Goal: Check status: Check status

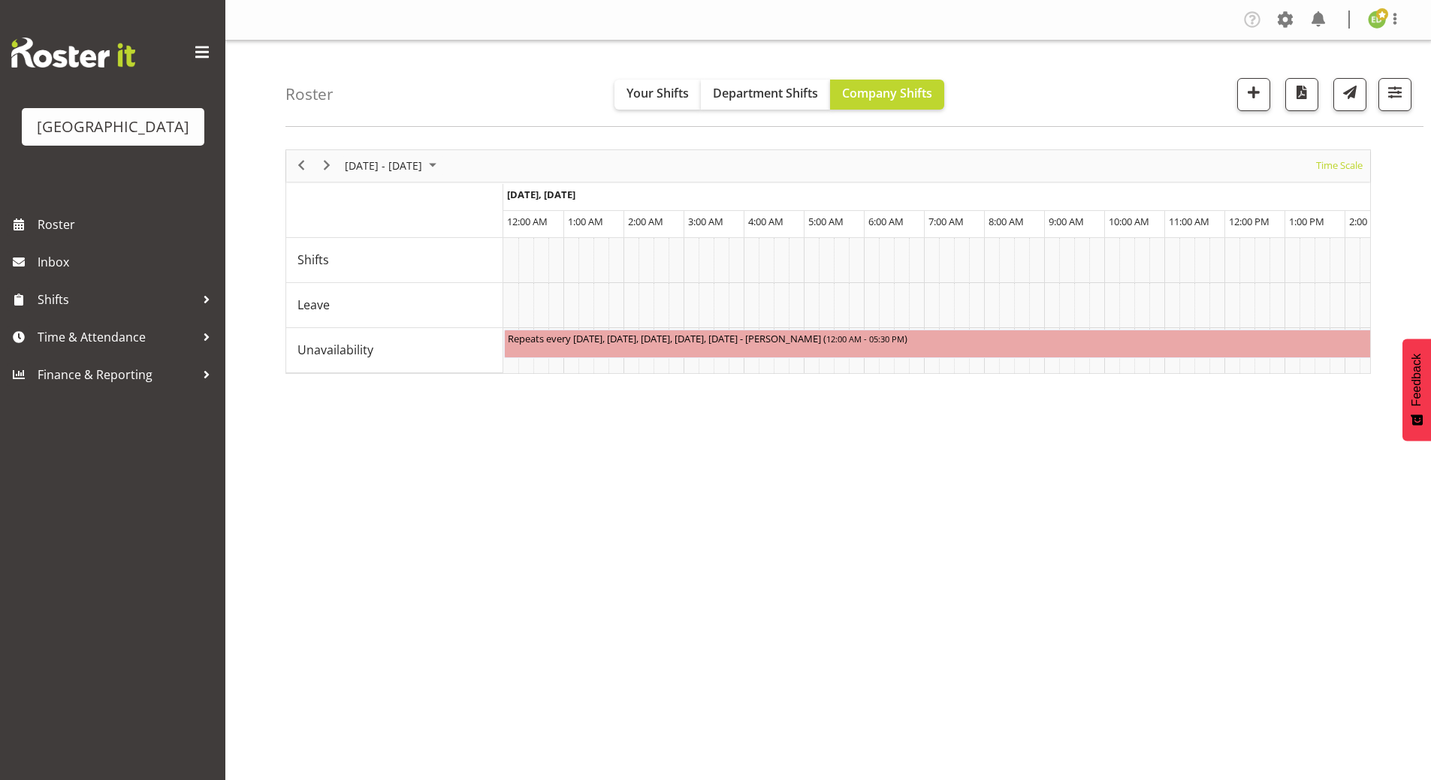
scroll to position [0, 2185]
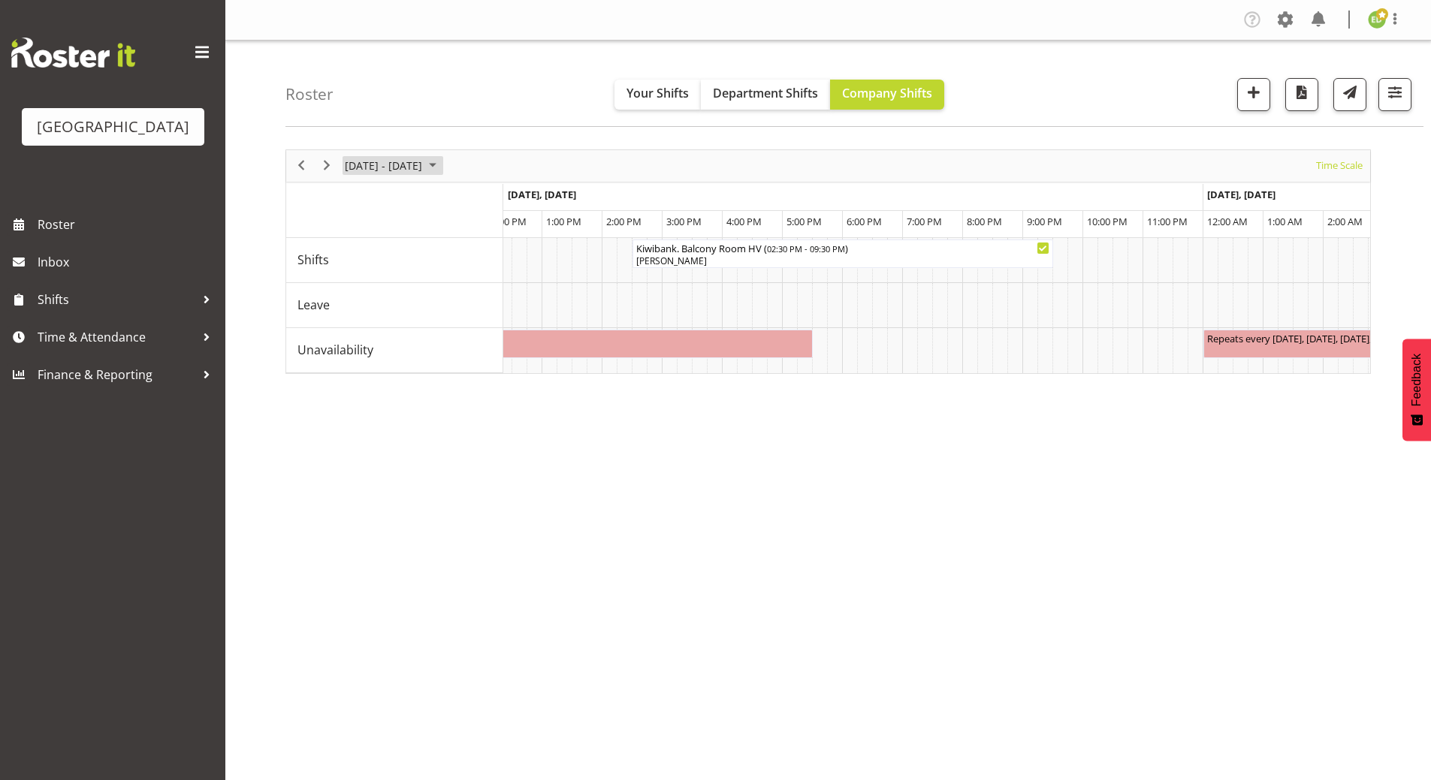
click at [424, 159] on span "[DATE] - [DATE]" at bounding box center [383, 165] width 80 height 19
click at [408, 338] on span "20" at bounding box center [408, 332] width 23 height 23
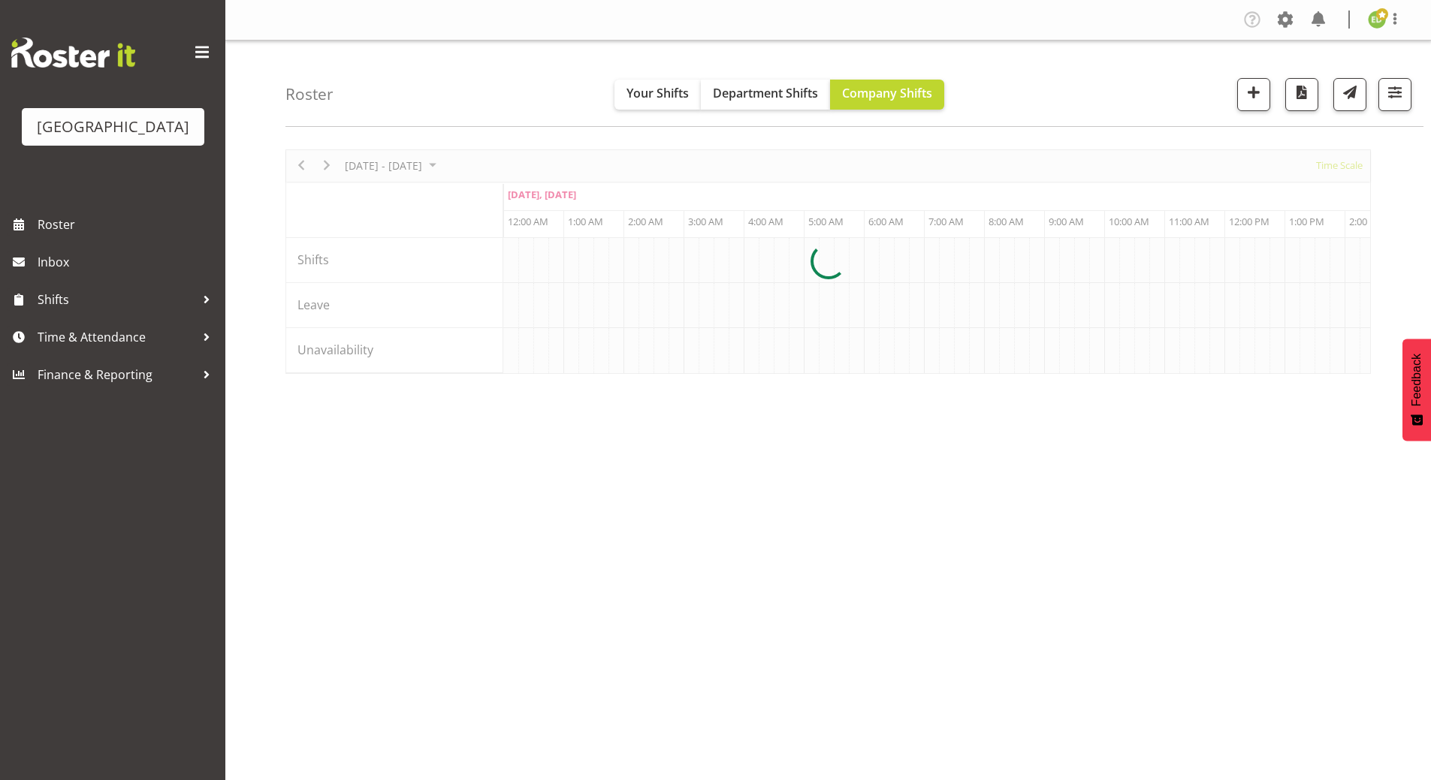
scroll to position [0, 2884]
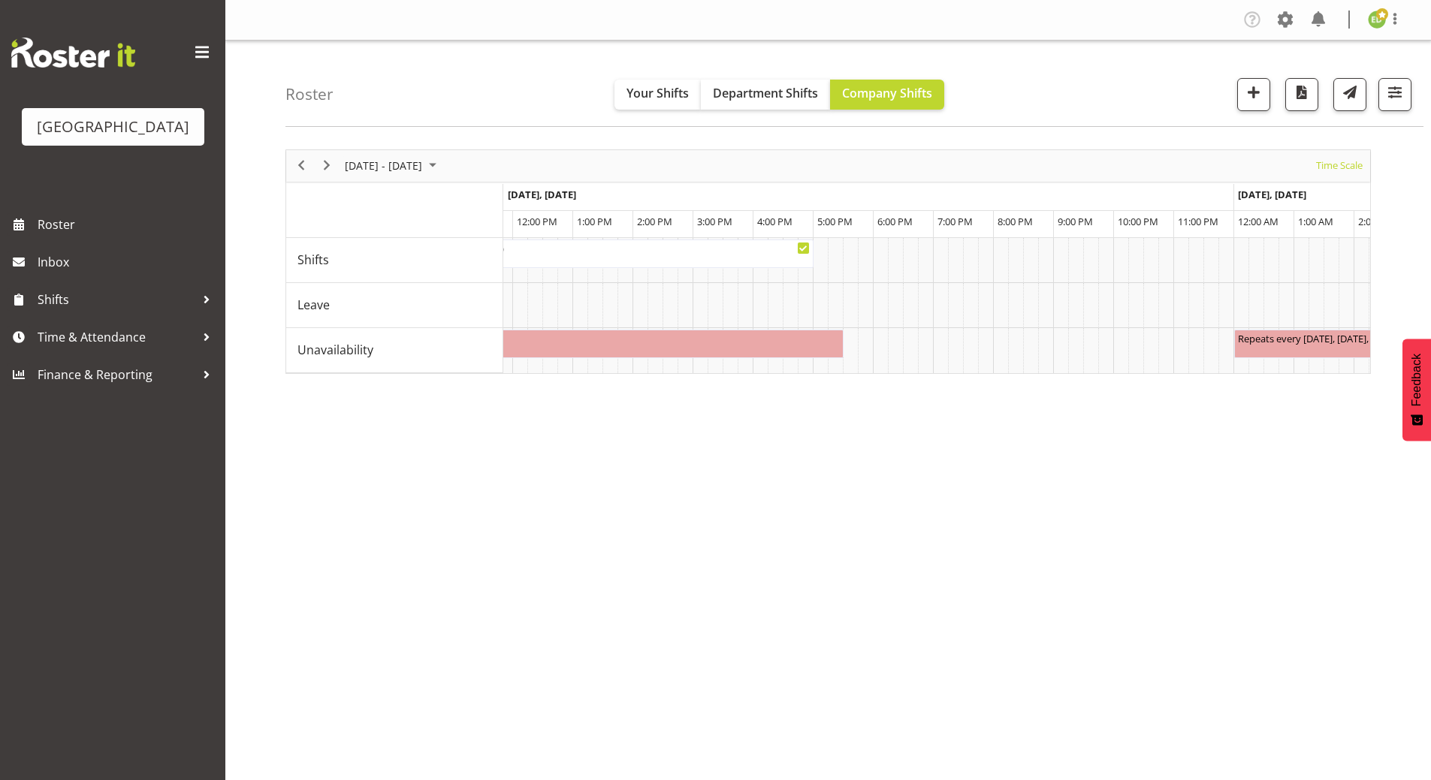
scroll to position [0, 4505]
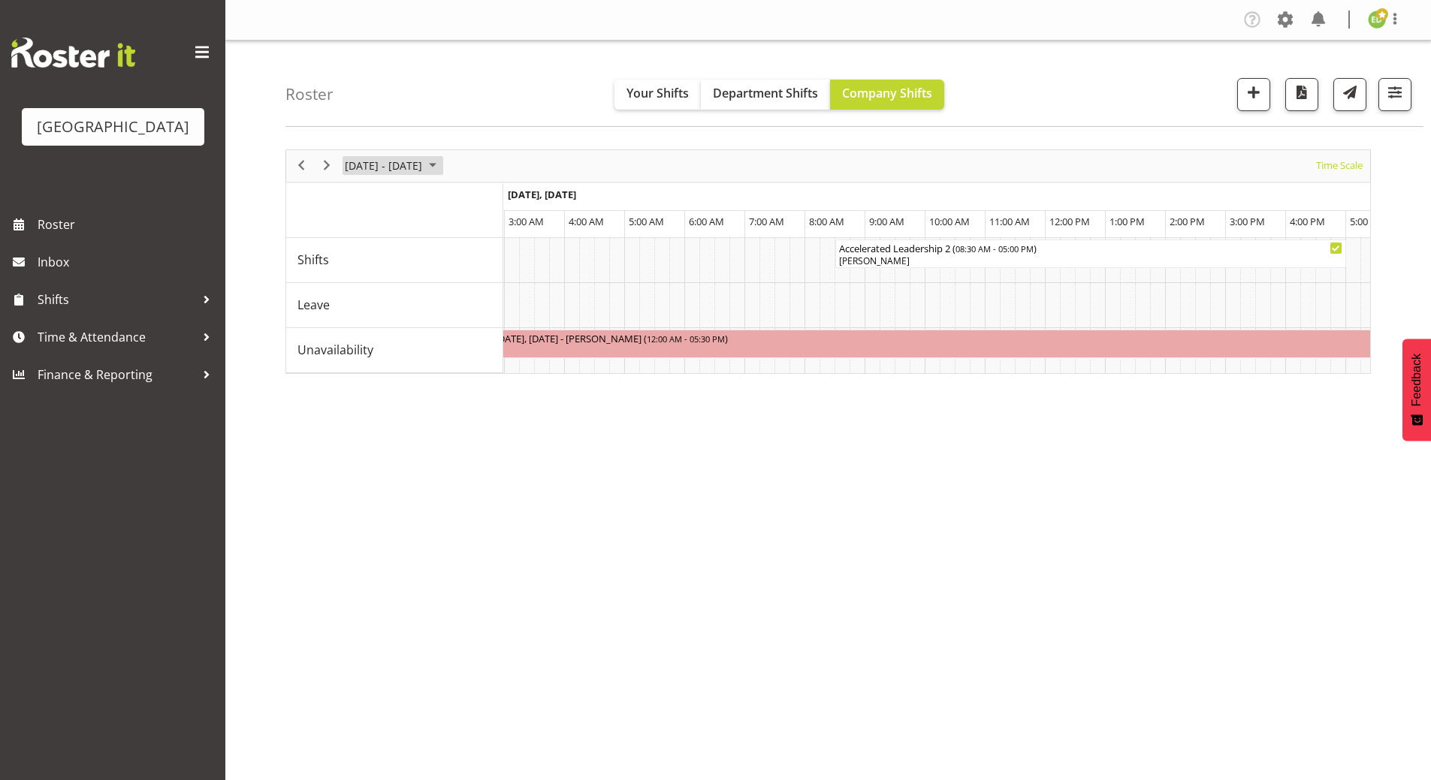
click at [442, 165] on span "August 2025" at bounding box center [433, 165] width 18 height 19
click at [360, 359] on span "25" at bounding box center [360, 357] width 23 height 23
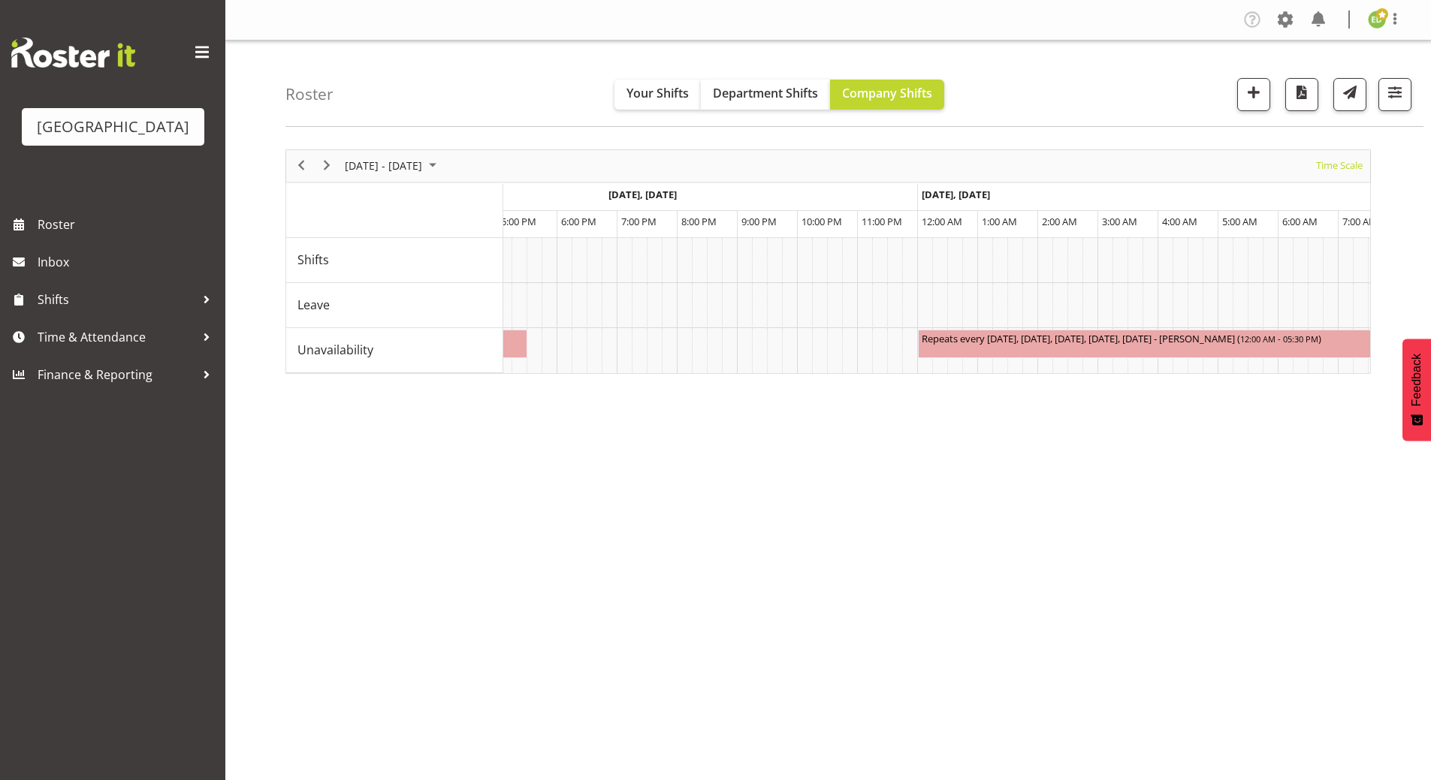
scroll to position [0, 3786]
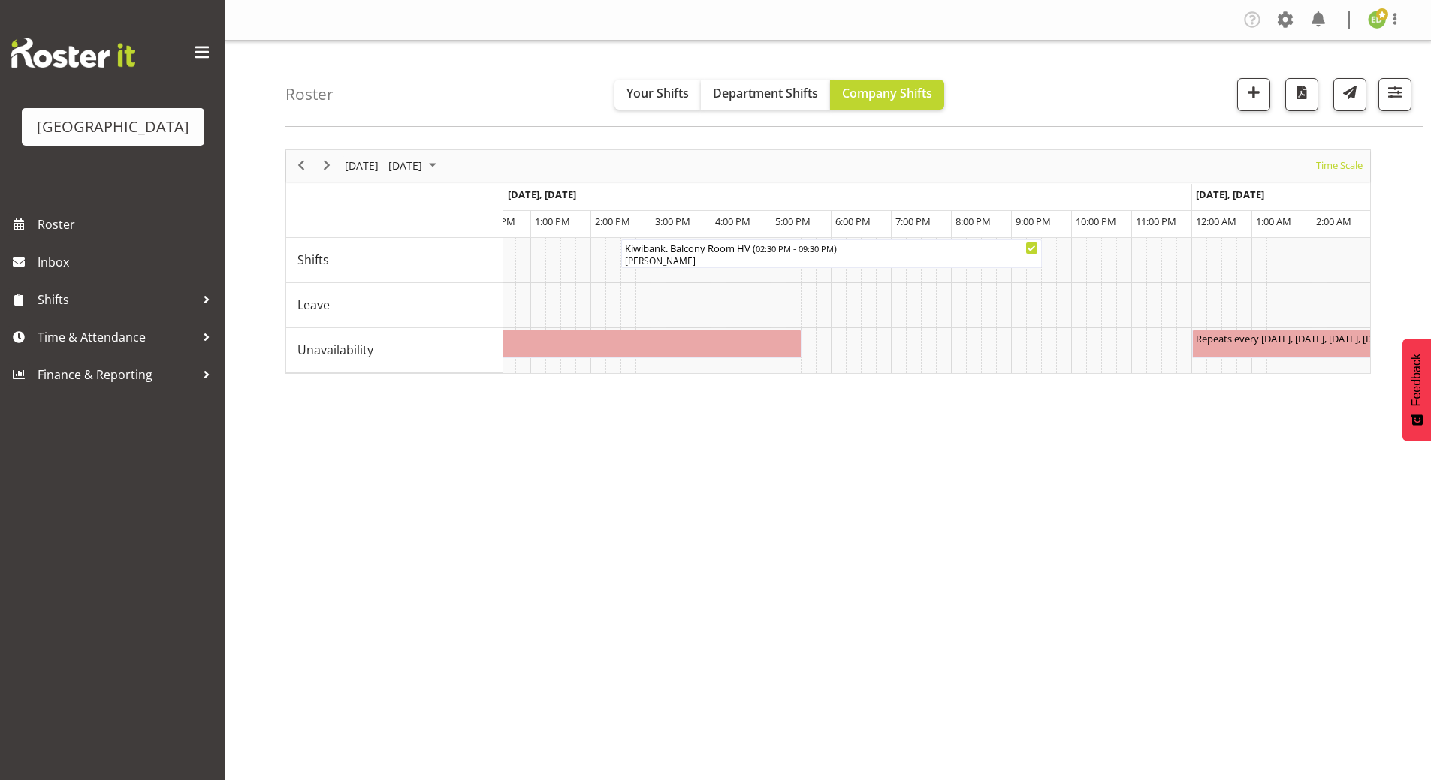
click at [984, 291] on td "Timeline Week of August 25, 2025" at bounding box center [988, 305] width 15 height 45
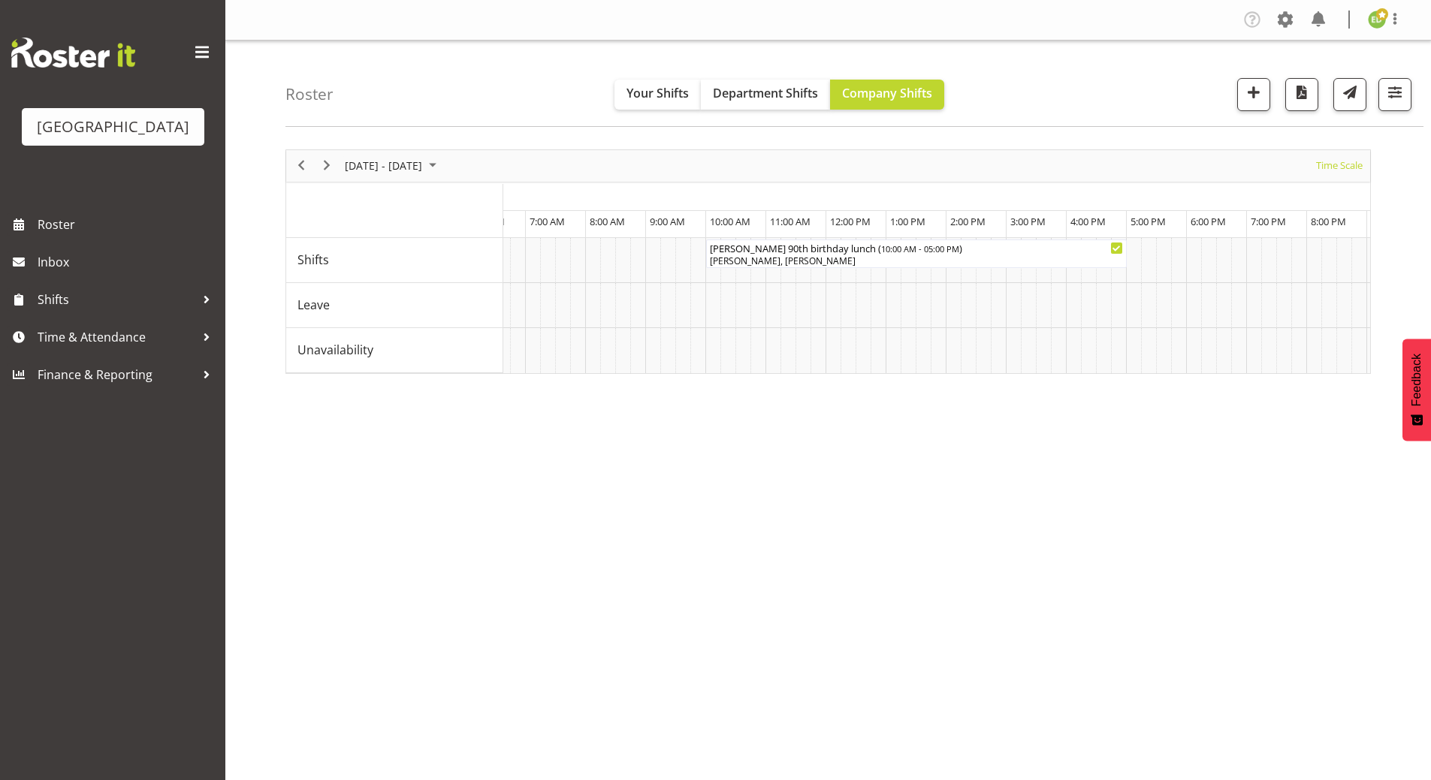
scroll to position [0, 2248]
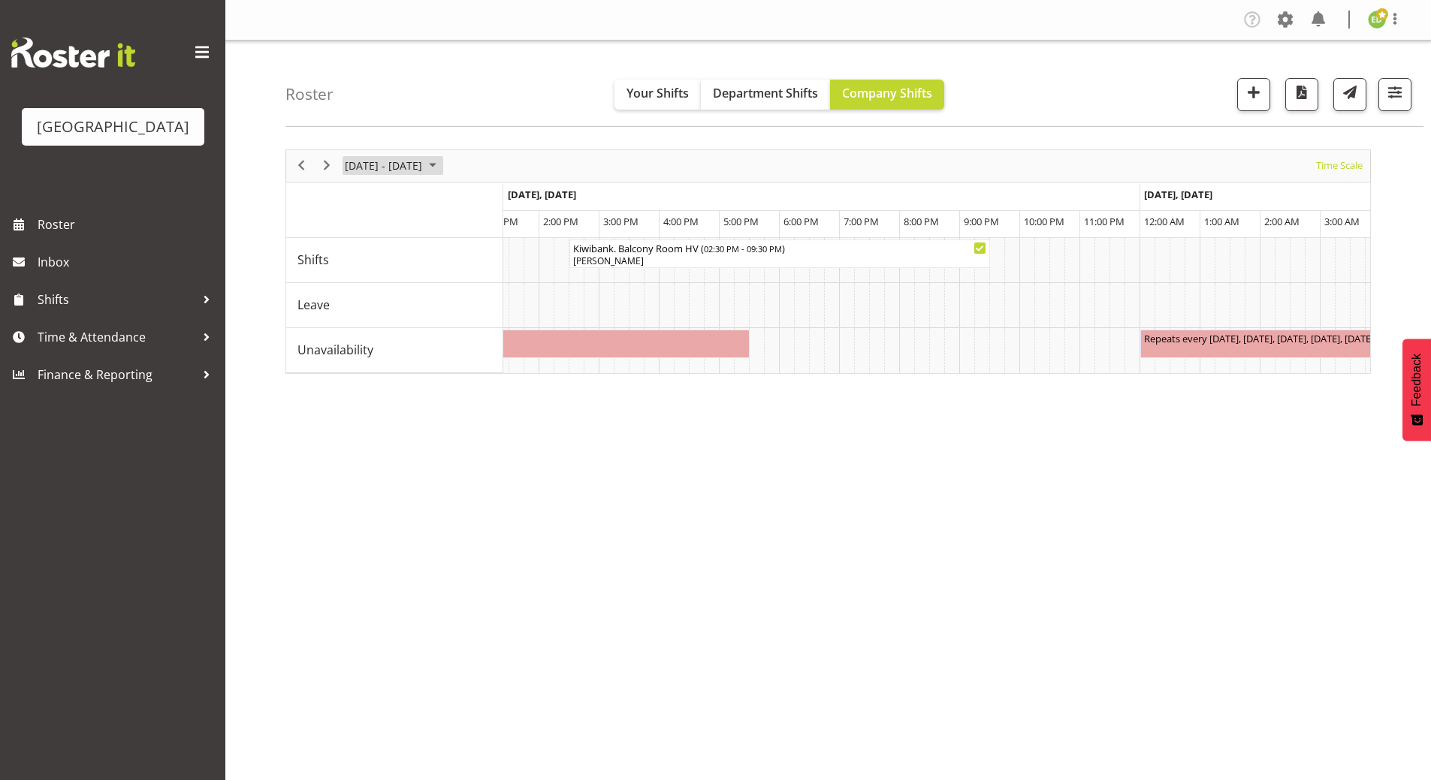
click at [442, 166] on span "August 2025" at bounding box center [433, 165] width 18 height 19
click at [412, 333] on span "20" at bounding box center [408, 332] width 23 height 23
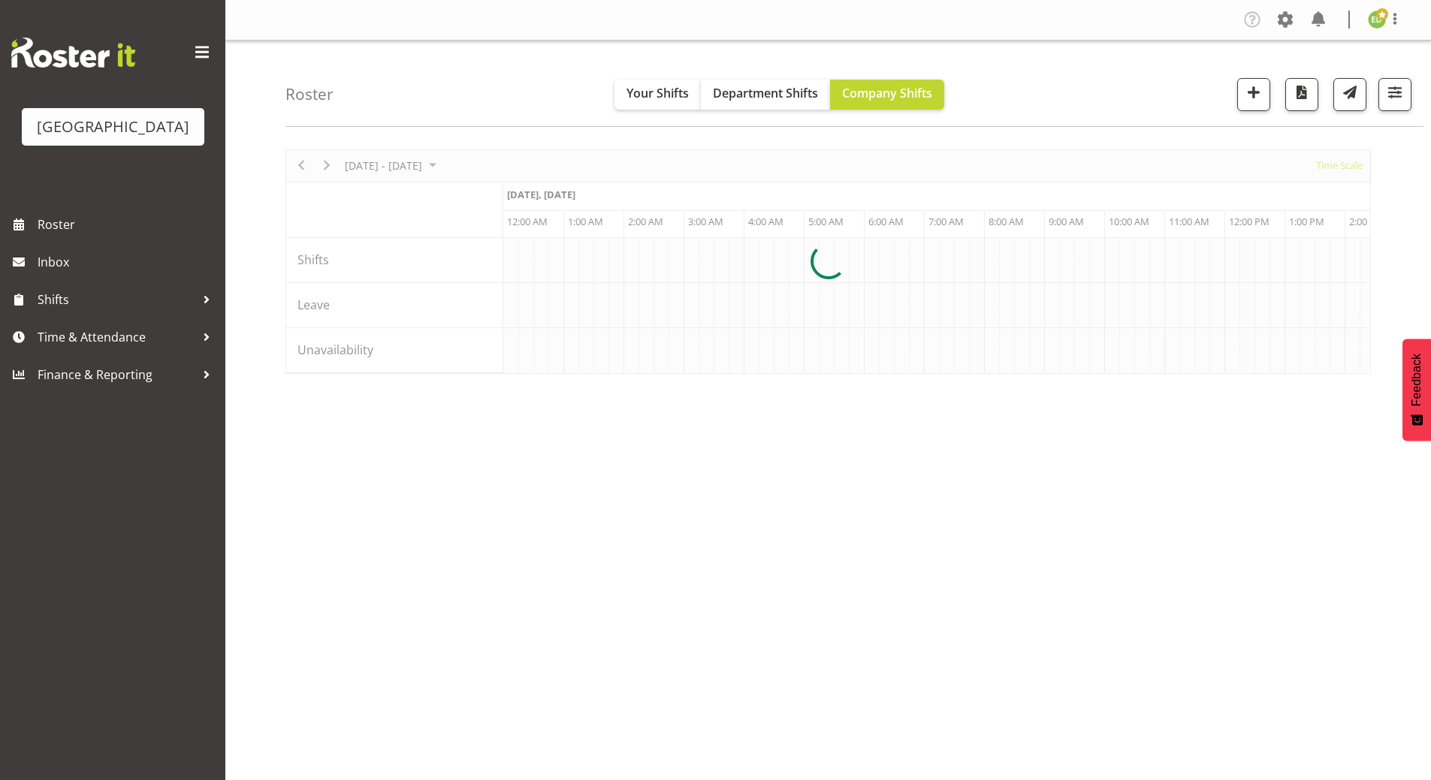
scroll to position [0, 2884]
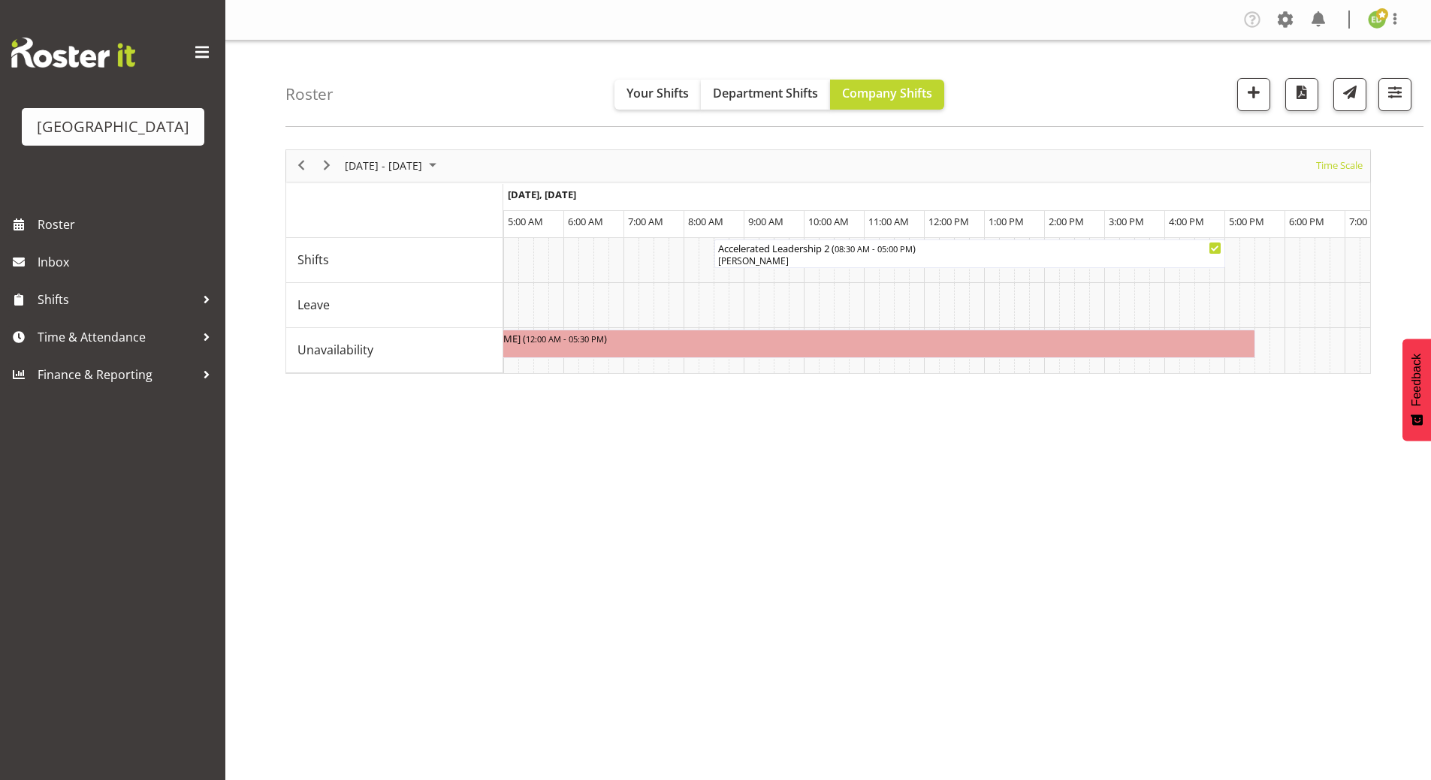
scroll to position [0, 4635]
